Goal: Check status: Check status

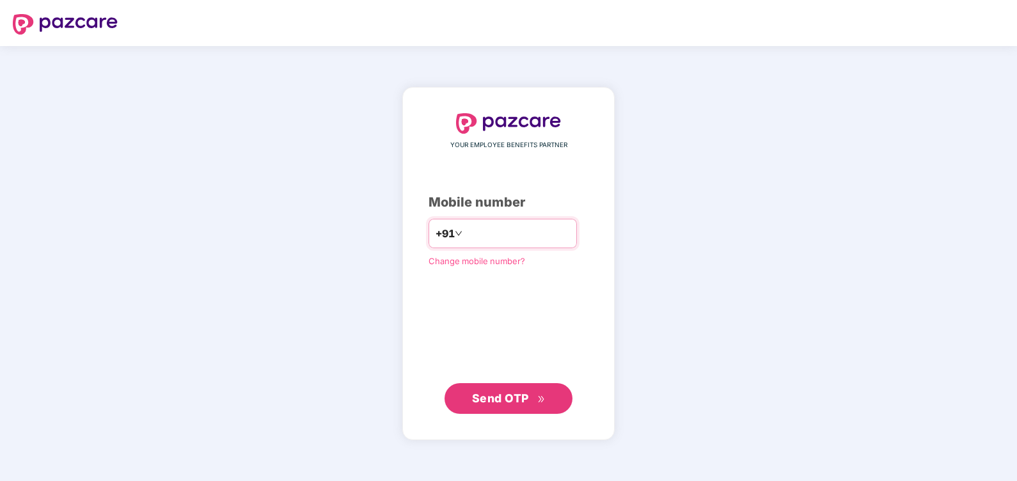
click at [554, 237] on input "number" at bounding box center [517, 233] width 105 height 20
click at [503, 402] on span "Send OTP" at bounding box center [500, 397] width 57 height 13
click at [465, 234] on input "**********" at bounding box center [517, 233] width 105 height 20
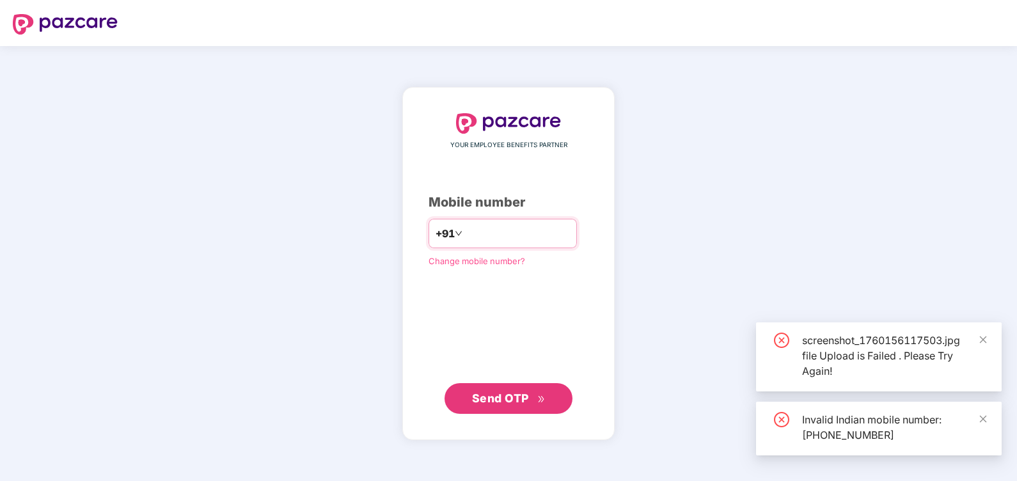
type input "**********"
click at [510, 408] on button "Send OTP" at bounding box center [508, 398] width 128 height 31
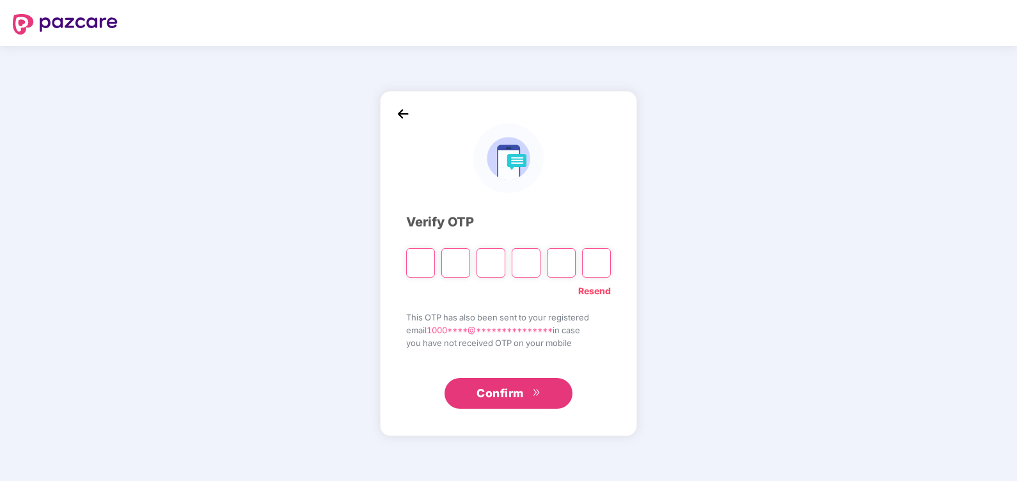
type input "*"
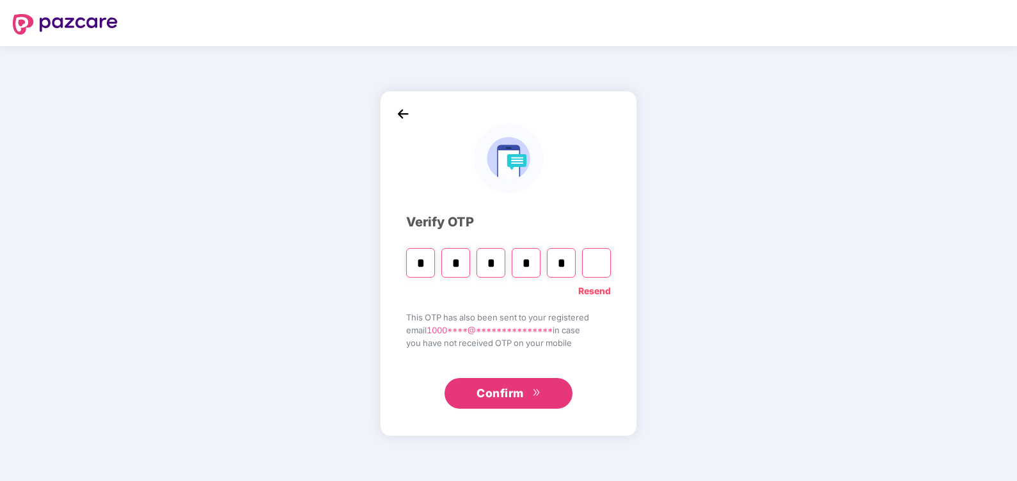
type input "*"
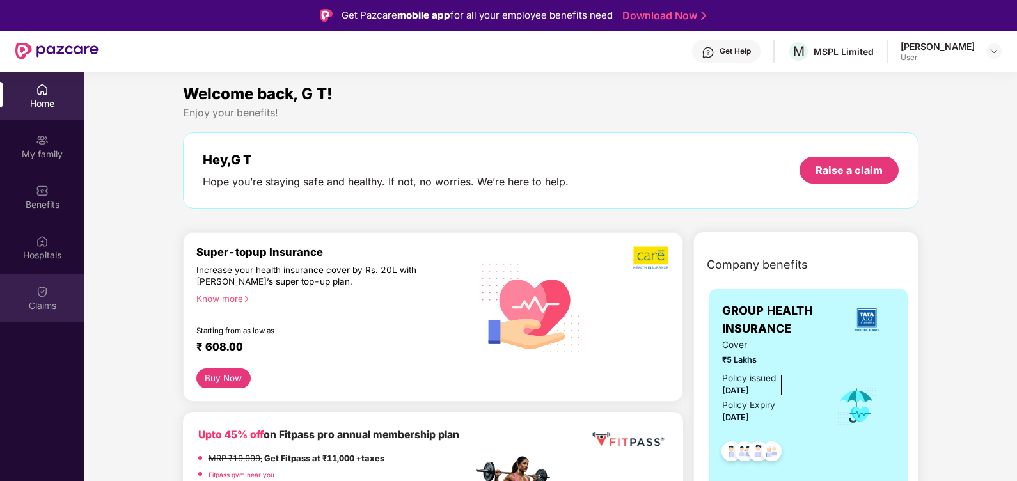
click at [53, 311] on div "Claims" at bounding box center [42, 305] width 84 height 13
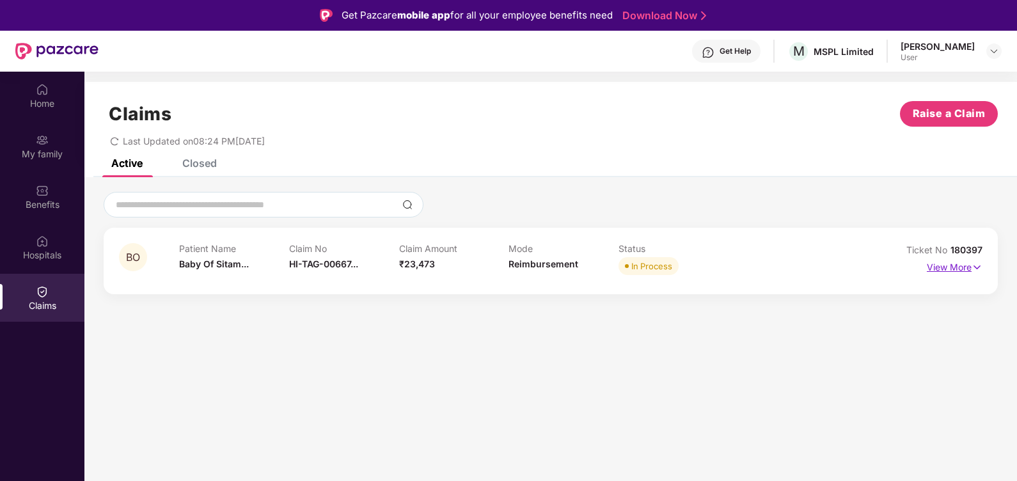
click at [929, 266] on p "View More" at bounding box center [955, 265] width 56 height 17
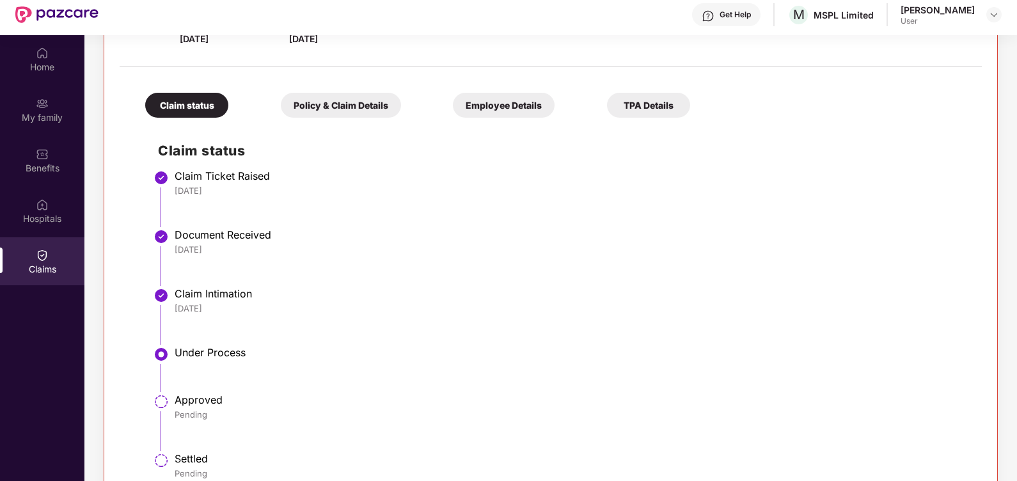
scroll to position [72, 0]
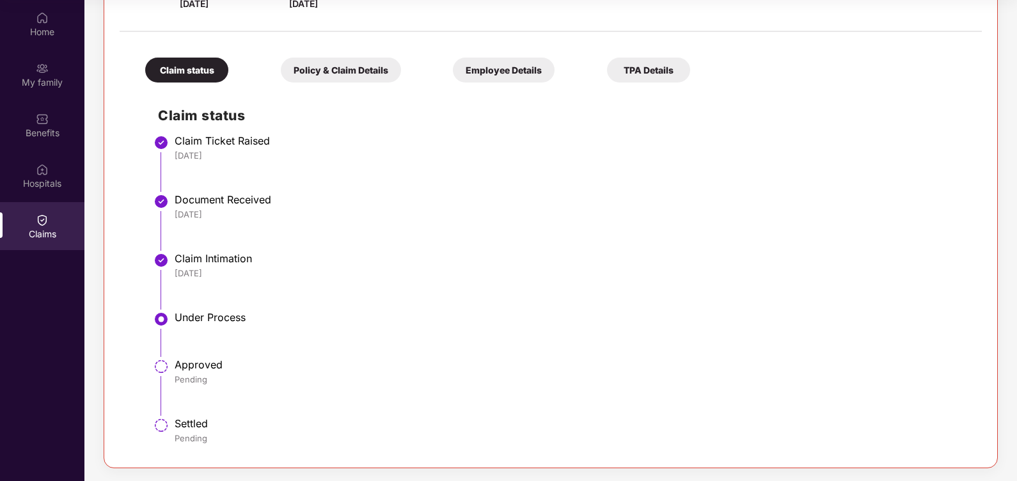
click at [359, 65] on div "Policy & Claim Details" at bounding box center [341, 70] width 120 height 25
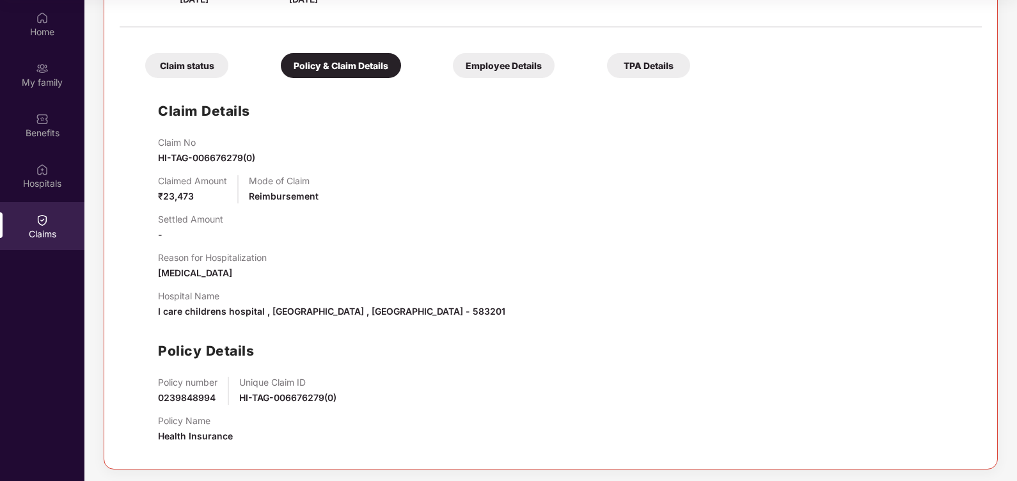
scroll to position [243, 0]
click at [529, 55] on div "Employee Details" at bounding box center [504, 64] width 102 height 25
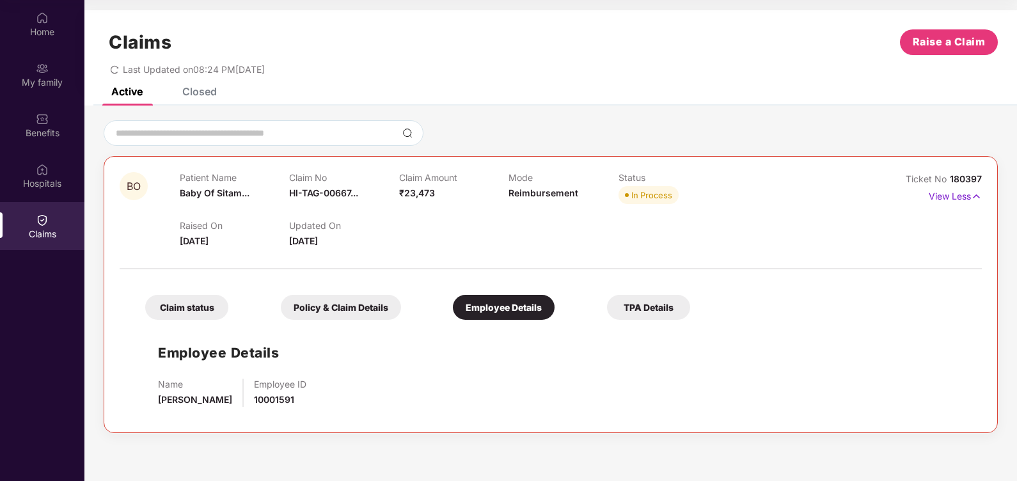
click at [194, 91] on div "Closed" at bounding box center [199, 91] width 35 height 13
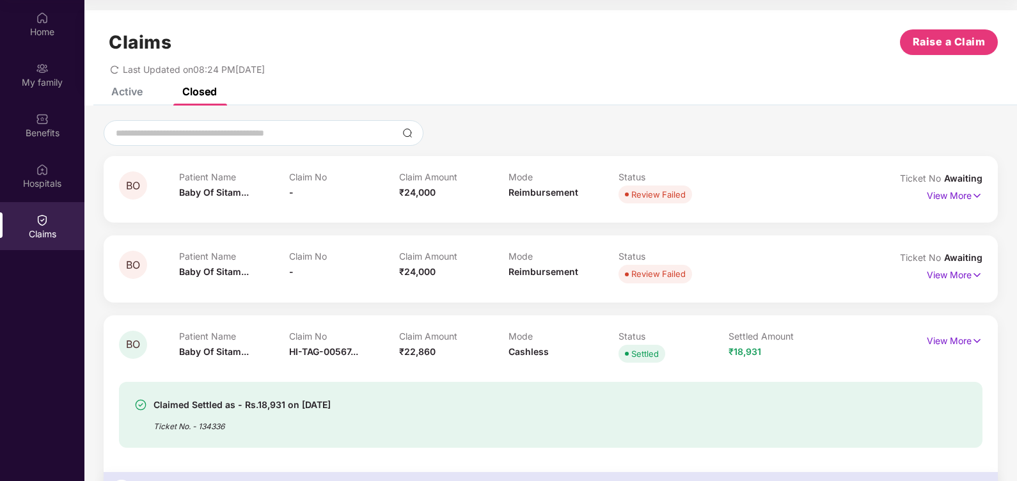
click at [128, 95] on div "Active" at bounding box center [126, 91] width 31 height 13
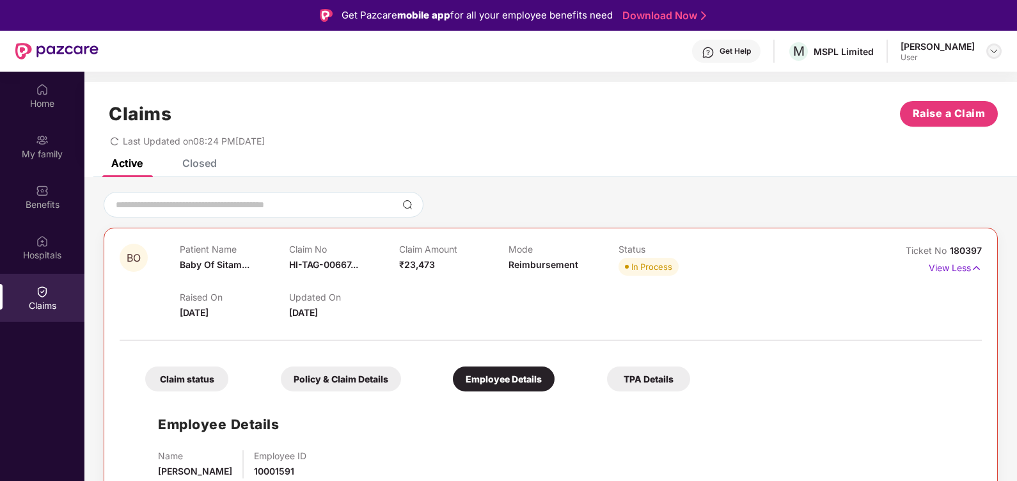
click at [986, 52] on div at bounding box center [993, 50] width 15 height 15
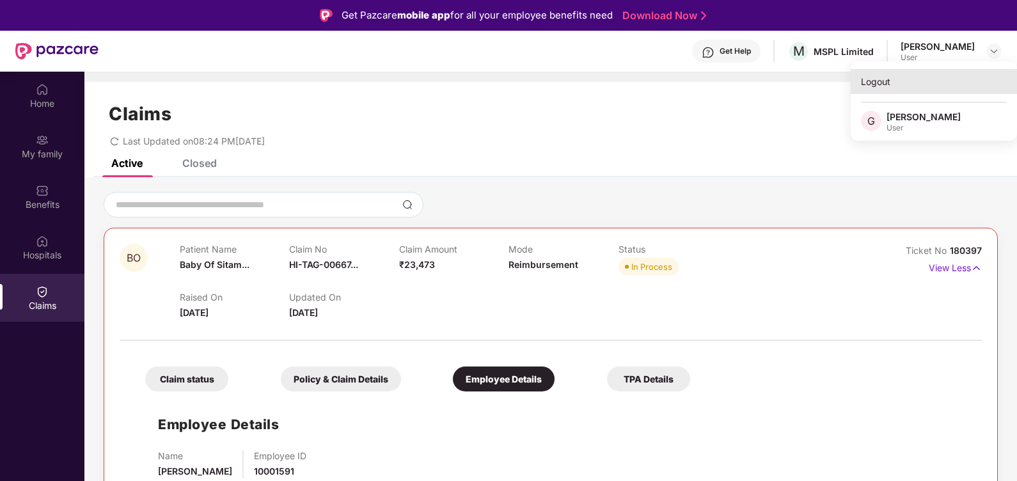
click at [874, 81] on div "Logout" at bounding box center [934, 81] width 166 height 25
